Goal: Book appointment/travel/reservation: Book appointment/travel/reservation

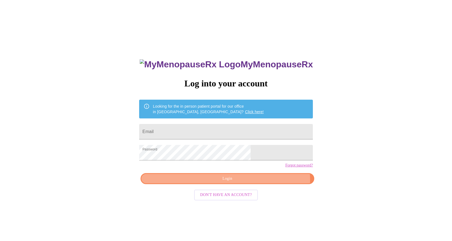
click at [256, 183] on span "Login" at bounding box center [227, 179] width 161 height 7
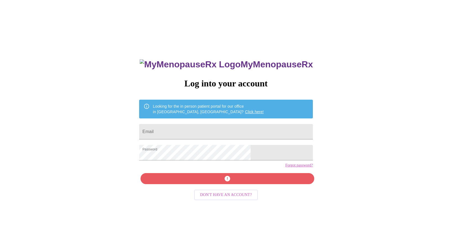
click at [333, 142] on div "MyMenopauseRx Log into your account Looking for the in person patient portal fo…" at bounding box center [226, 147] width 448 height 290
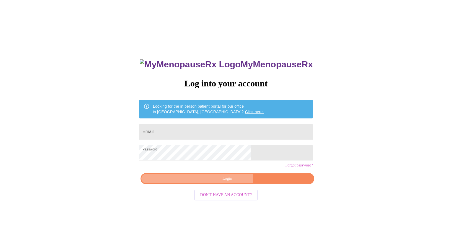
click at [228, 183] on span "Login" at bounding box center [227, 179] width 161 height 7
click at [207, 134] on input "Email" at bounding box center [226, 131] width 174 height 15
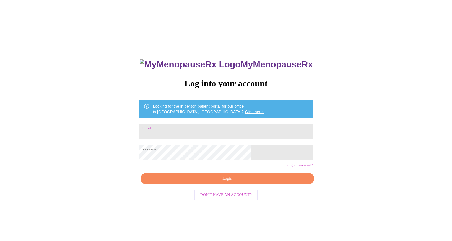
type input "[EMAIL_ADDRESS][DOMAIN_NAME]"
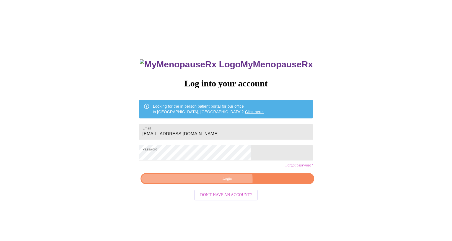
click at [223, 183] on span "Login" at bounding box center [227, 179] width 161 height 7
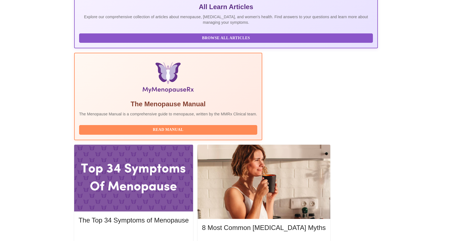
scroll to position [126, 0]
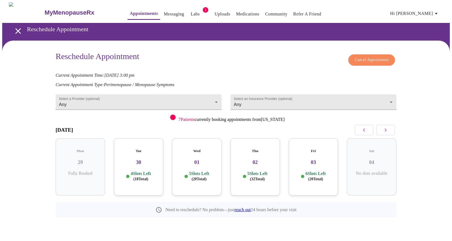
click at [15, 28] on icon "open drawer" at bounding box center [18, 31] width 6 height 6
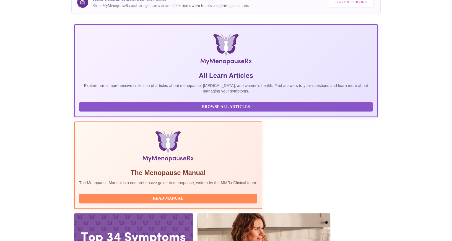
scroll to position [56, 0]
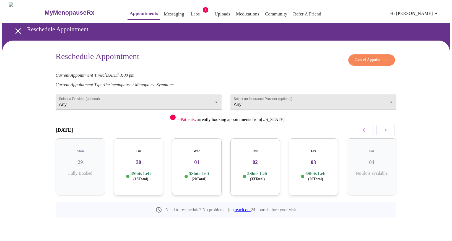
click at [154, 103] on body "MyMenopauseRx Appointments Messaging Labs 1 Uploads Medications Community Refer…" at bounding box center [226, 122] width 448 height 241
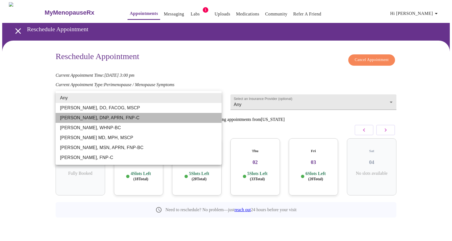
click at [127, 119] on li "[PERSON_NAME], DNP, APRN, FNP-C" at bounding box center [139, 118] width 166 height 10
type input "[PERSON_NAME], DNP, APRN, FNP-C"
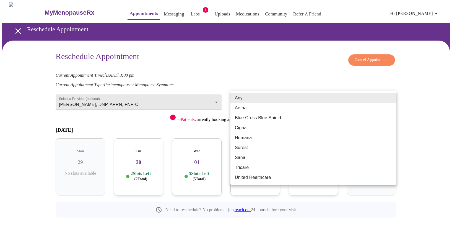
click at [391, 96] on body "MyMenopauseRx Appointments Messaging Labs 1 Uploads Medications Community Refer…" at bounding box center [226, 122] width 448 height 241
click at [391, 96] on li "Any" at bounding box center [313, 98] width 166 height 10
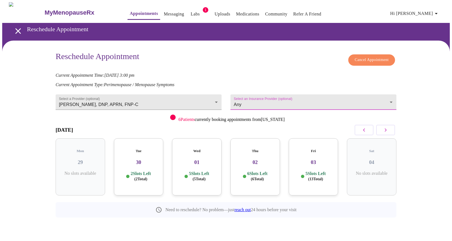
click at [388, 97] on body "MyMenopauseRx Appointments Messaging Labs 1 Uploads Medications Community Refer…" at bounding box center [226, 122] width 448 height 241
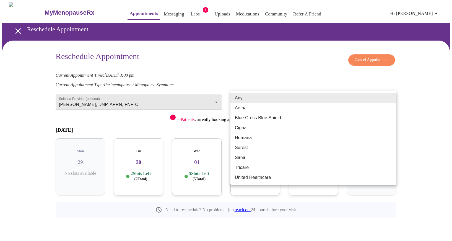
click at [280, 119] on li "Blue Cross Blue Shield" at bounding box center [313, 118] width 166 height 10
type input "Blue Cross Blue Shield"
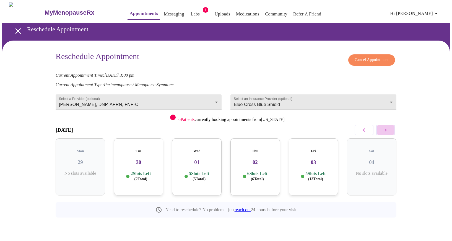
click at [385, 129] on icon "button" at bounding box center [385, 130] width 7 height 7
click at [384, 131] on icon "button" at bounding box center [385, 130] width 7 height 7
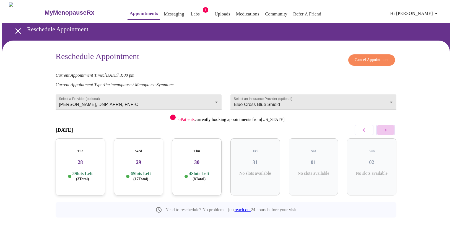
click at [384, 131] on icon "button" at bounding box center [385, 130] width 7 height 7
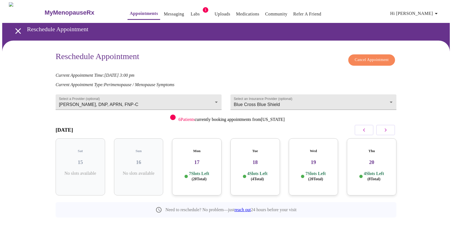
click at [384, 131] on icon "button" at bounding box center [385, 130] width 7 height 7
click at [383, 131] on icon "button" at bounding box center [385, 130] width 7 height 7
click at [364, 127] on icon "button" at bounding box center [364, 130] width 7 height 7
click at [248, 160] on h3 "24" at bounding box center [255, 163] width 41 height 6
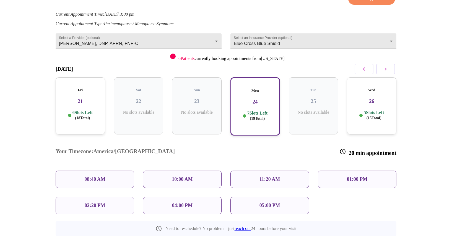
scroll to position [63, 0]
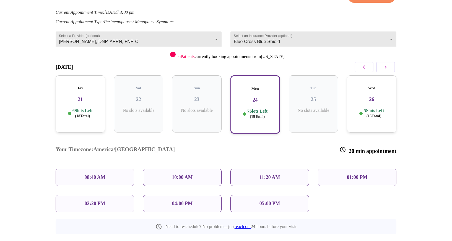
click at [273, 201] on p "05:00 PM" at bounding box center [269, 204] width 20 height 6
click at [263, 201] on p "05:00 PM" at bounding box center [269, 204] width 20 height 6
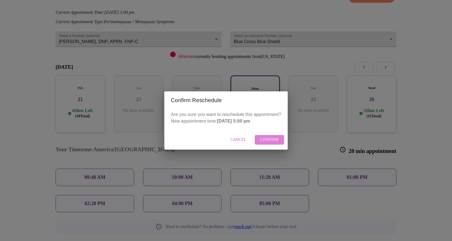
click at [266, 141] on span "Confirm" at bounding box center [269, 140] width 19 height 7
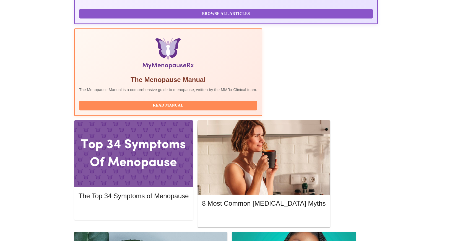
scroll to position [148, 0]
